Goal: Information Seeking & Learning: Learn about a topic

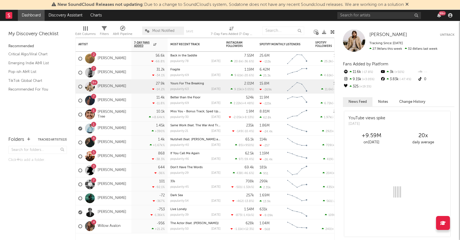
click at [356, 21] on div "99 +" at bounding box center [396, 15] width 117 height 11
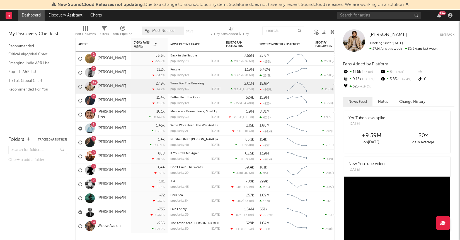
click at [355, 20] on div "99 +" at bounding box center [396, 15] width 117 height 11
click at [354, 20] on div "99 +" at bounding box center [396, 15] width 117 height 11
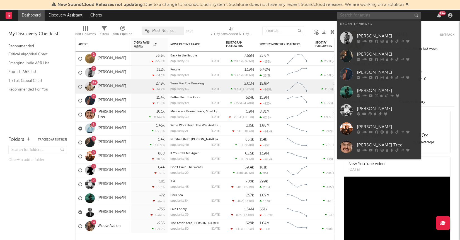
click at [355, 14] on input "text" at bounding box center [380, 15] width 84 height 7
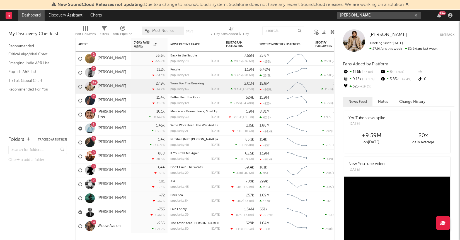
type input "[PERSON_NAME]"
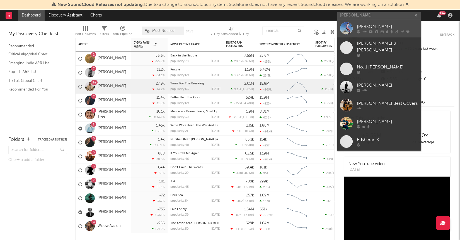
click at [369, 27] on div "[PERSON_NAME]" at bounding box center [387, 26] width 61 height 7
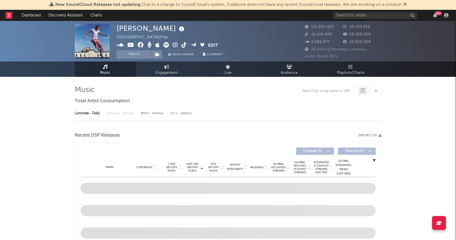
select select "6m"
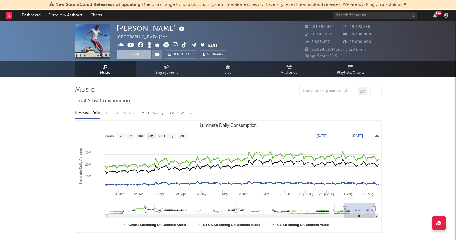
click at [132, 57] on button "Track" at bounding box center [134, 54] width 35 height 8
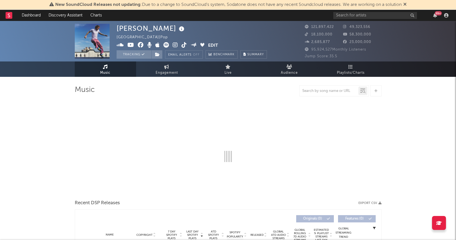
select select "6m"
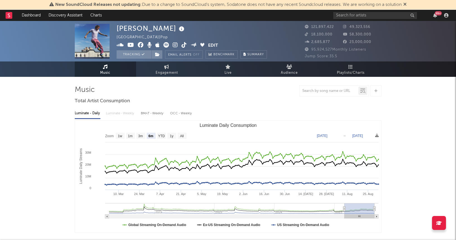
click at [336, 85] on div at bounding box center [334, 90] width 70 height 11
click at [350, 68] on icon at bounding box center [350, 66] width 5 height 4
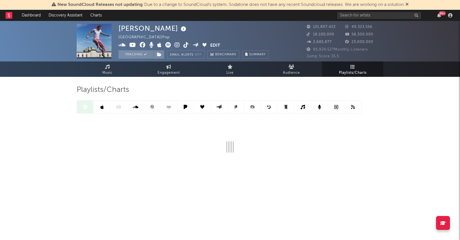
click at [100, 107] on link at bounding box center [102, 106] width 17 height 13
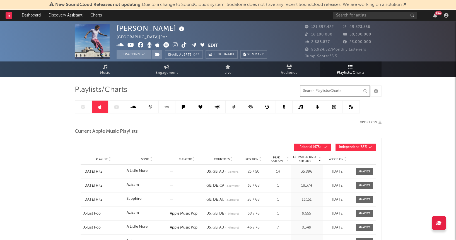
click at [319, 88] on input "text" at bounding box center [335, 90] width 70 height 11
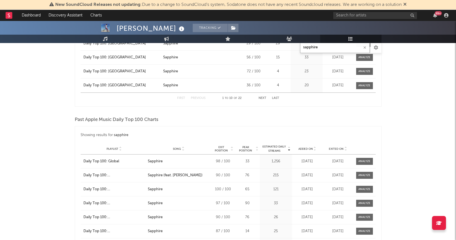
scroll to position [614, 0]
type input "sapphire"
click at [254, 146] on span "Peak Position" at bounding box center [245, 148] width 19 height 7
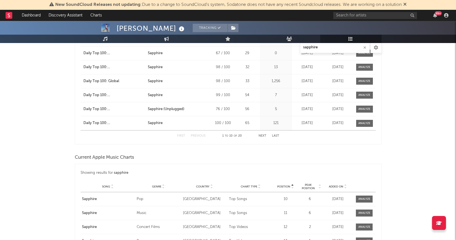
scroll to position [778, 0]
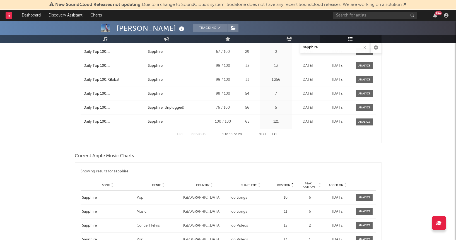
click at [320, 183] on icon at bounding box center [319, 184] width 3 height 2
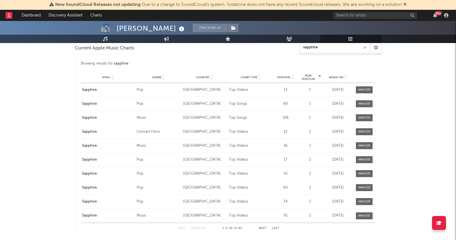
scroll to position [885, 0]
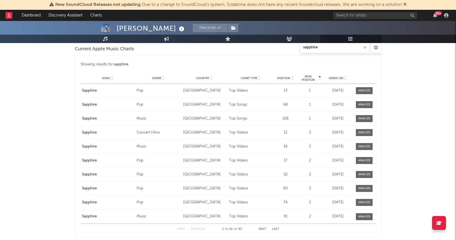
click at [210, 76] on div at bounding box center [211, 78] width 3 height 4
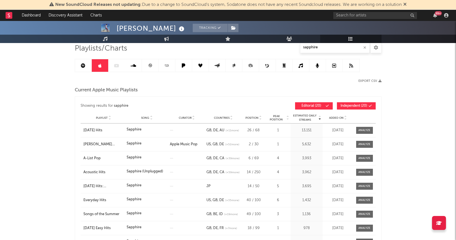
scroll to position [0, 0]
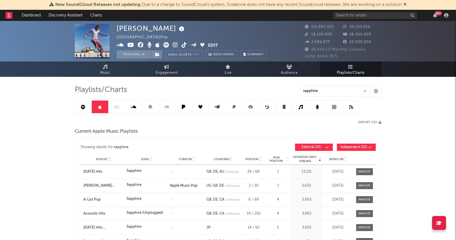
click at [152, 108] on link at bounding box center [150, 106] width 17 height 13
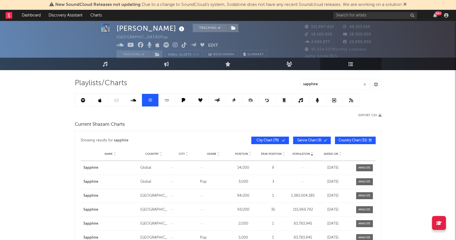
scroll to position [7, 0]
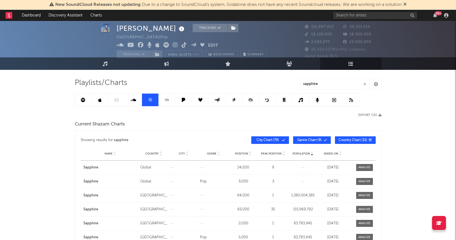
click at [160, 152] on icon at bounding box center [160, 152] width 3 height 2
click at [159, 152] on icon at bounding box center [160, 152] width 3 height 2
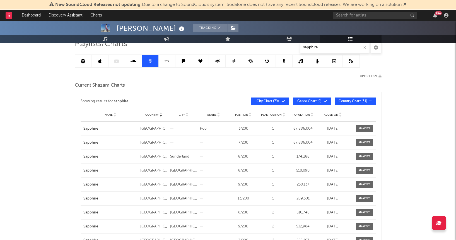
scroll to position [21, 0]
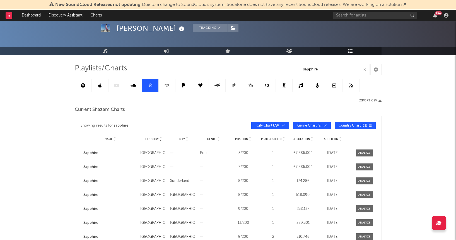
click at [283, 137] on icon at bounding box center [283, 138] width 3 height 2
click at [160, 137] on icon at bounding box center [160, 138] width 3 height 2
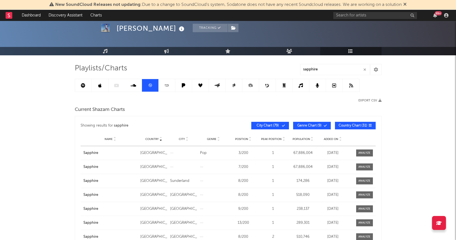
click at [161, 137] on icon at bounding box center [160, 138] width 3 height 2
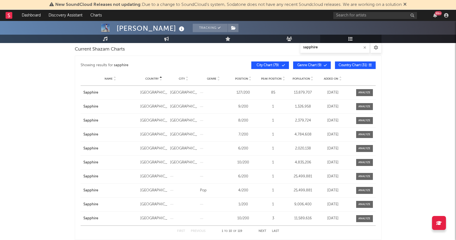
scroll to position [157, 0]
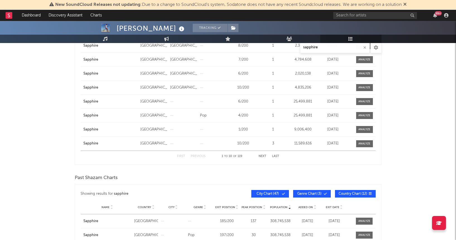
click at [260, 155] on button "Next" at bounding box center [263, 156] width 8 height 3
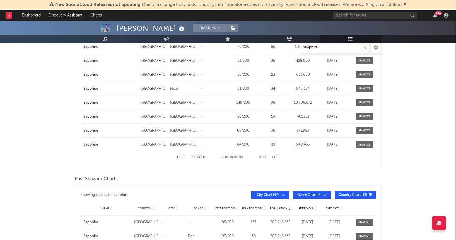
click at [261, 158] on button "Next" at bounding box center [263, 157] width 8 height 3
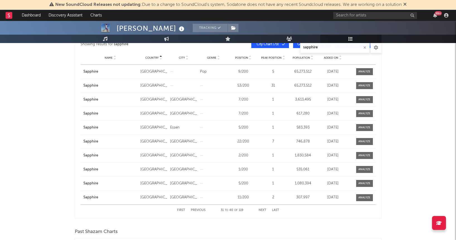
scroll to position [102, 0]
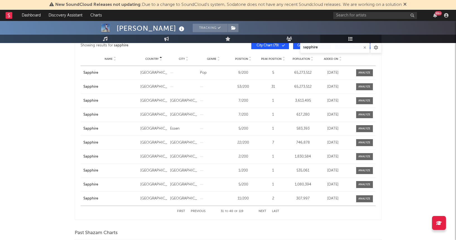
click at [263, 210] on button "Next" at bounding box center [263, 211] width 8 height 3
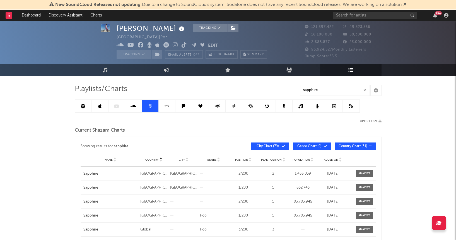
scroll to position [0, 0]
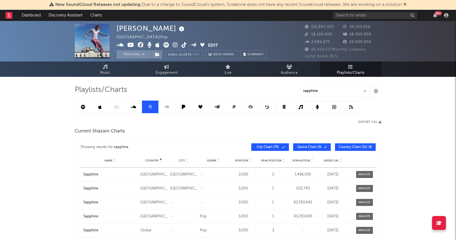
click at [80, 108] on link at bounding box center [83, 106] width 17 height 13
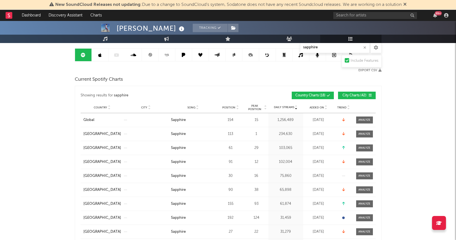
scroll to position [50, 0]
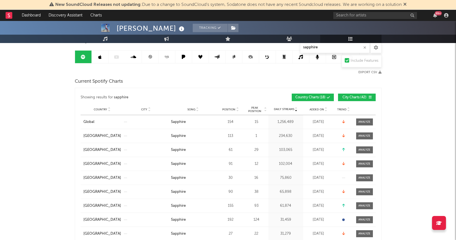
click at [264, 107] on div at bounding box center [265, 109] width 3 height 7
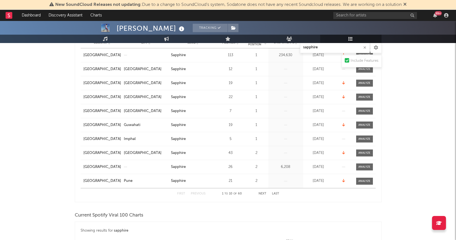
scroll to position [118, 0]
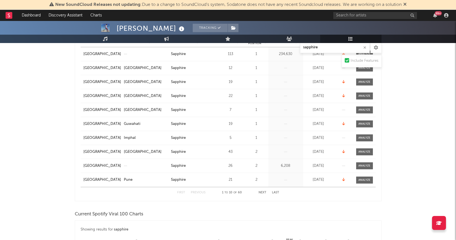
click at [261, 191] on button "Next" at bounding box center [263, 192] width 8 height 3
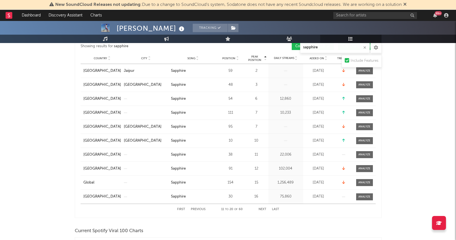
scroll to position [100, 0]
